Goal: Find specific page/section: Find specific page/section

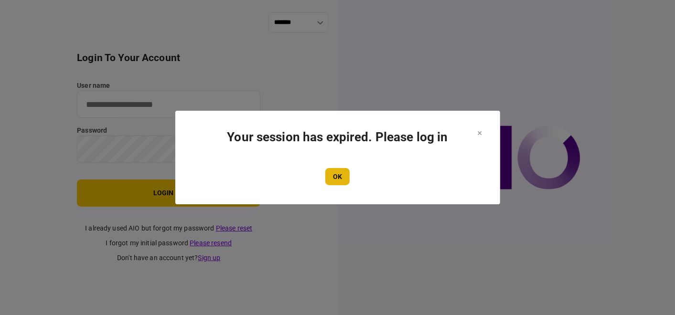
type input "**********"
click at [344, 172] on button "OK" at bounding box center [337, 176] width 24 height 17
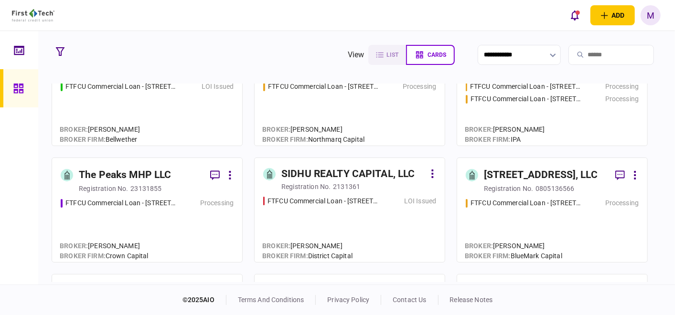
scroll to position [212, 0]
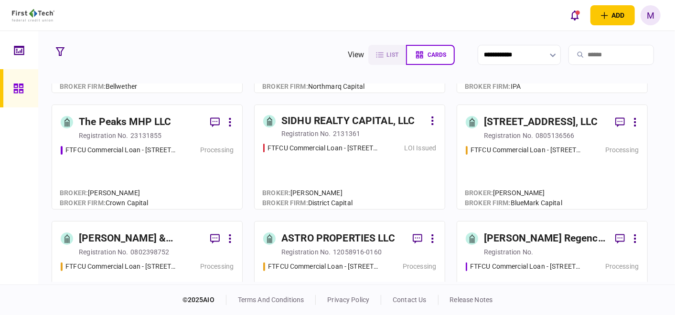
click at [340, 233] on div "ASTRO PROPERTIES LLC" at bounding box center [338, 238] width 114 height 15
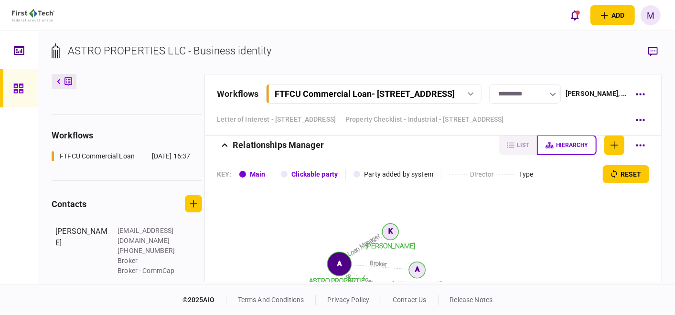
scroll to position [313, 0]
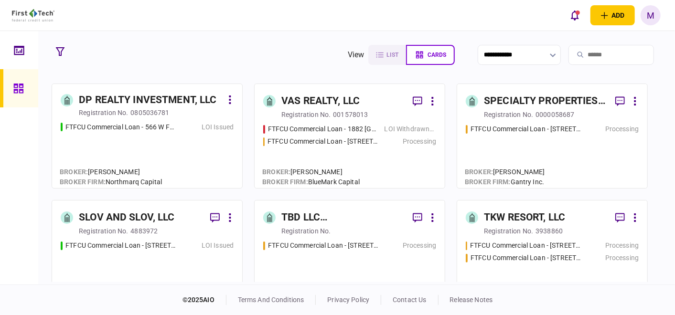
click at [540, 160] on div "FTFCU Commercial Loan - [STREET_ADDRESS] Processing" at bounding box center [552, 151] width 173 height 55
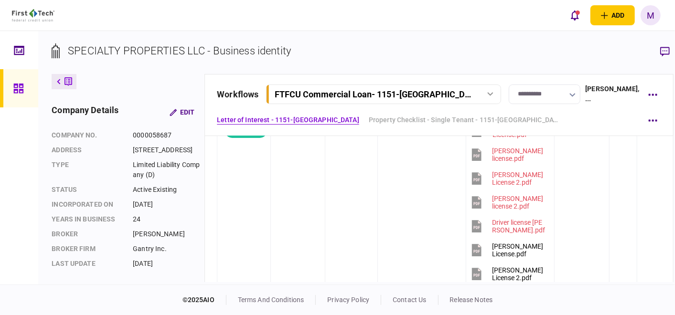
scroll to position [159, 0]
